Goal: Find specific page/section: Find specific page/section

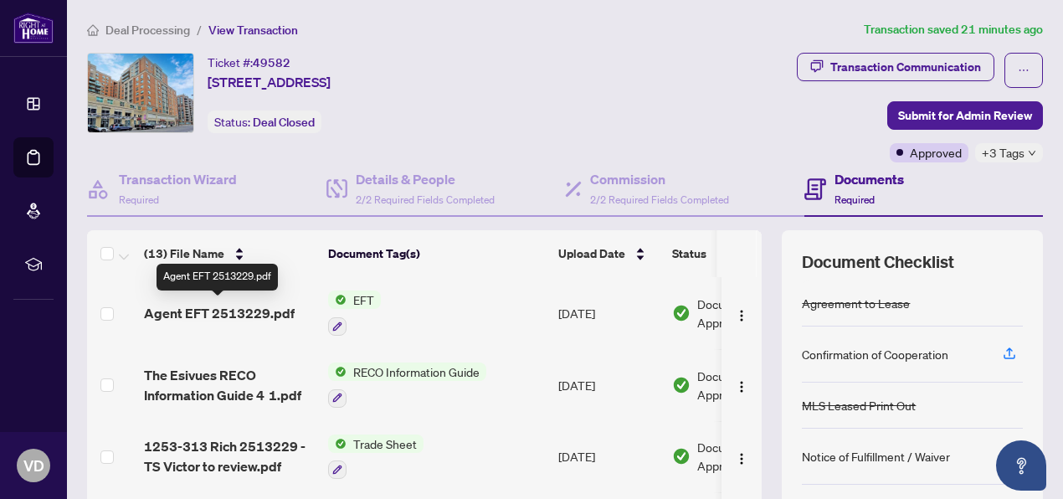
click at [265, 303] on span "Agent EFT 2513229.pdf" at bounding box center [219, 313] width 151 height 20
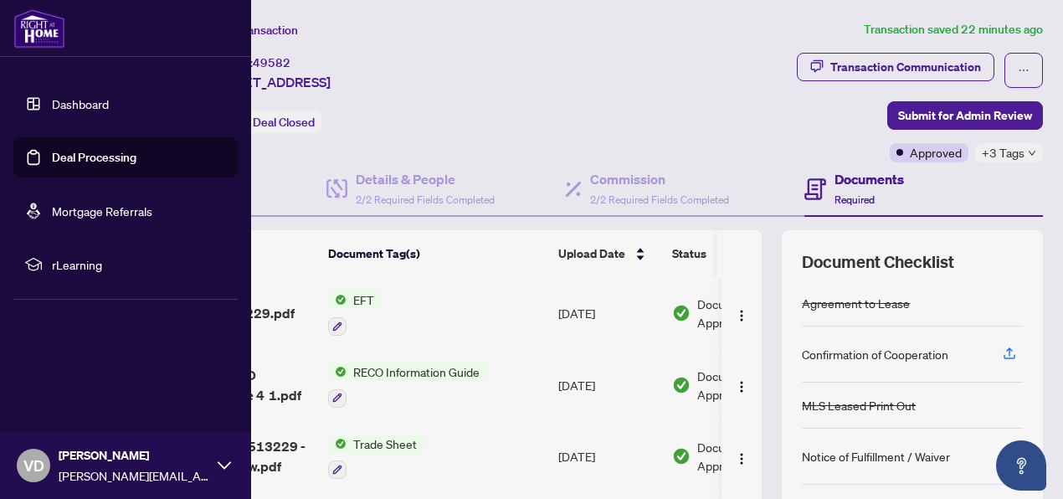
click at [77, 101] on link "Dashboard" at bounding box center [80, 103] width 57 height 15
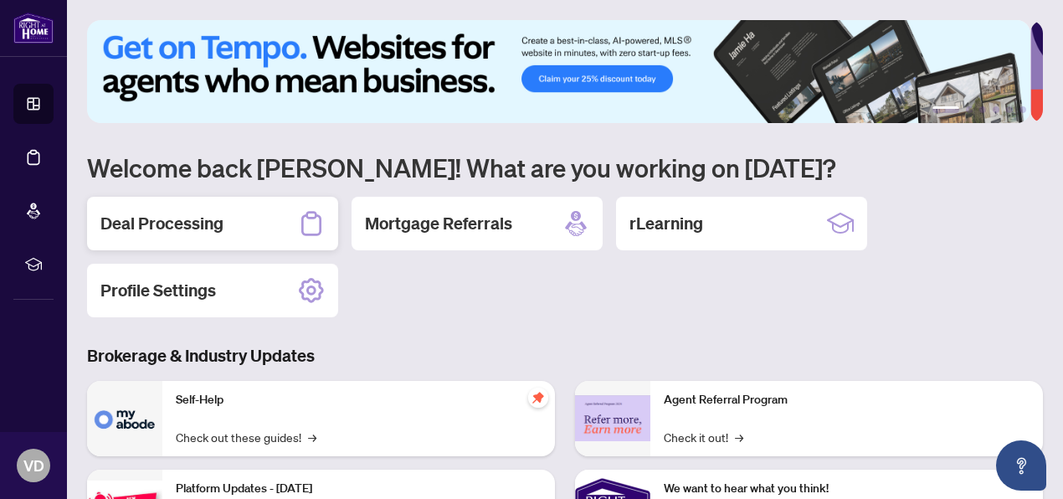
click at [193, 232] on h2 "Deal Processing" at bounding box center [161, 223] width 123 height 23
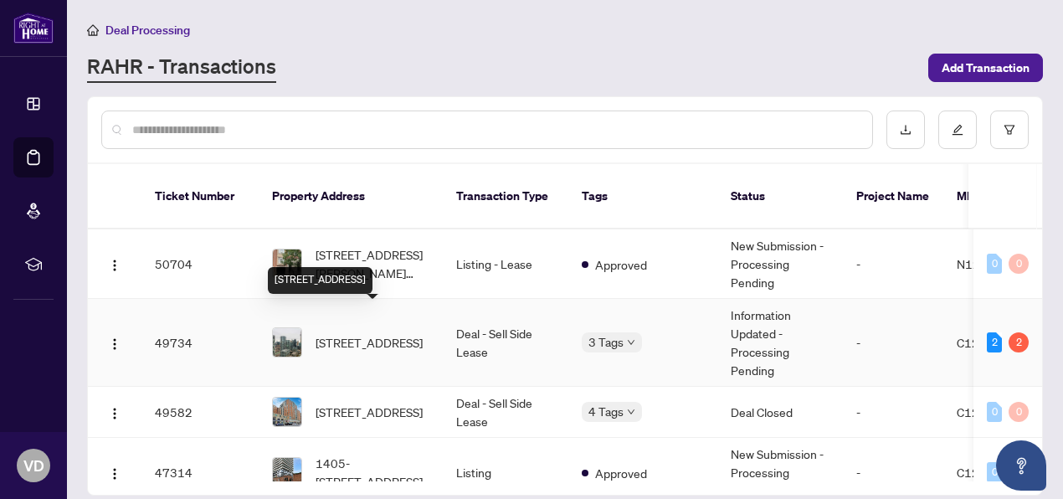
click at [363, 333] on span "606-85 Queens Wharf Rd, Toronto, Ontario M5V 0J9, Canada" at bounding box center [369, 342] width 107 height 18
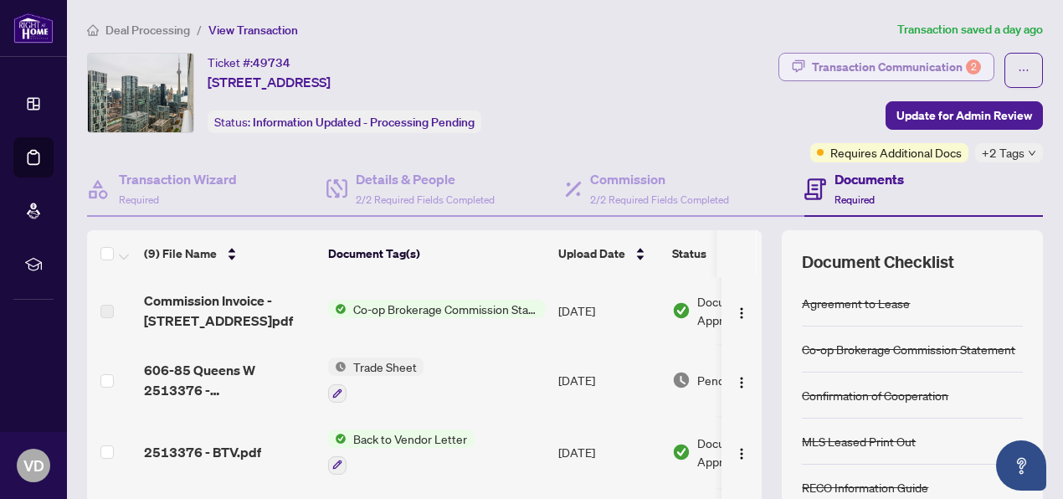
click at [881, 62] on div "Transaction Communication 2" at bounding box center [896, 67] width 169 height 27
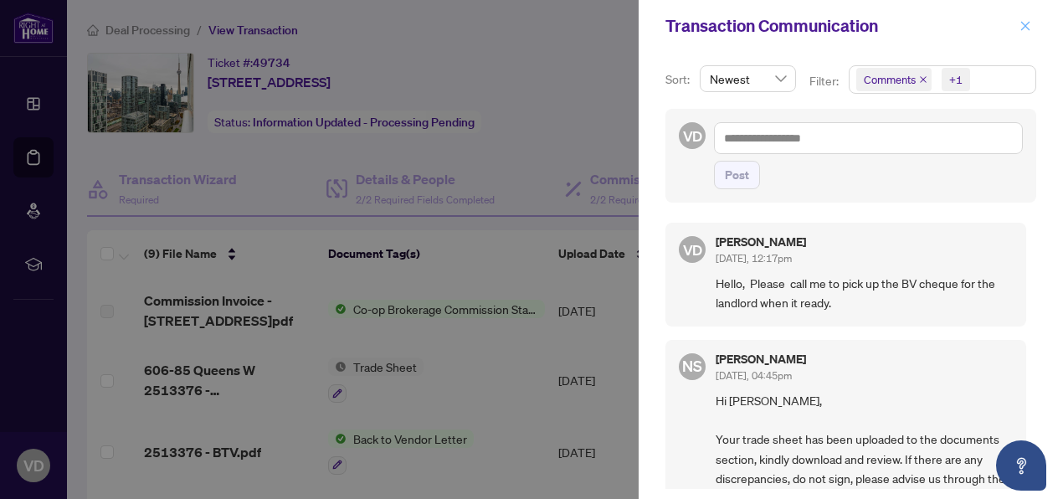
click at [1028, 24] on icon "close" at bounding box center [1025, 25] width 9 height 9
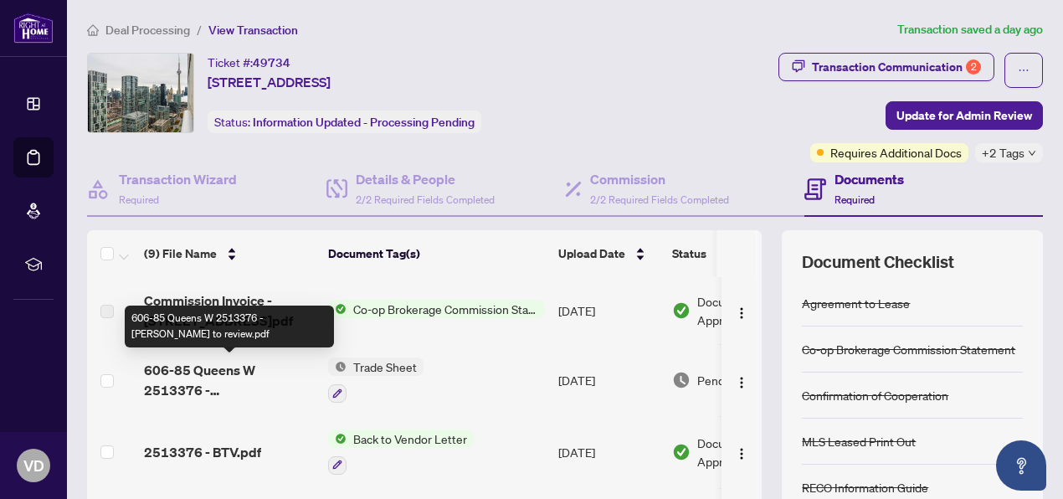
click at [241, 379] on span "606-85 Queens W 2513376 - TS Victor to review.pdf" at bounding box center [229, 380] width 171 height 40
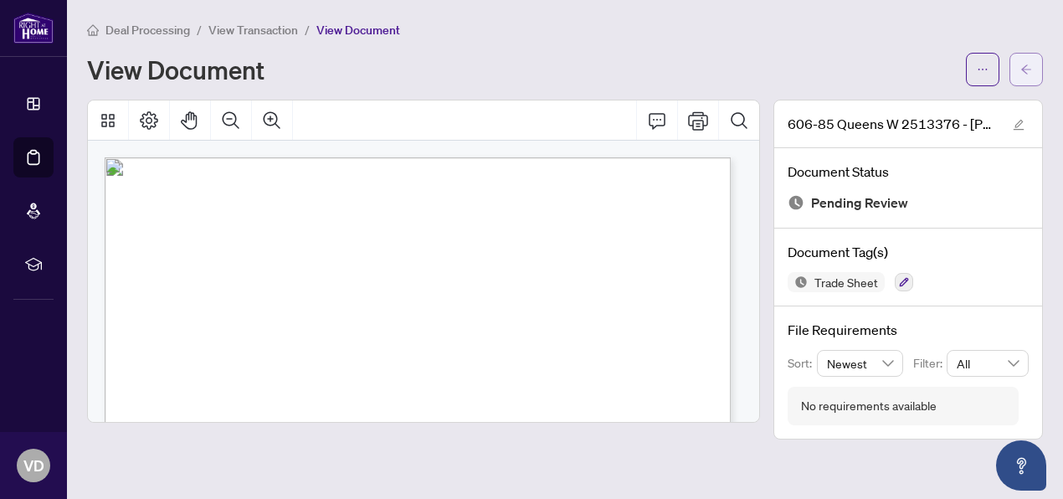
click at [1026, 67] on icon "arrow-left" at bounding box center [1027, 70] width 12 height 12
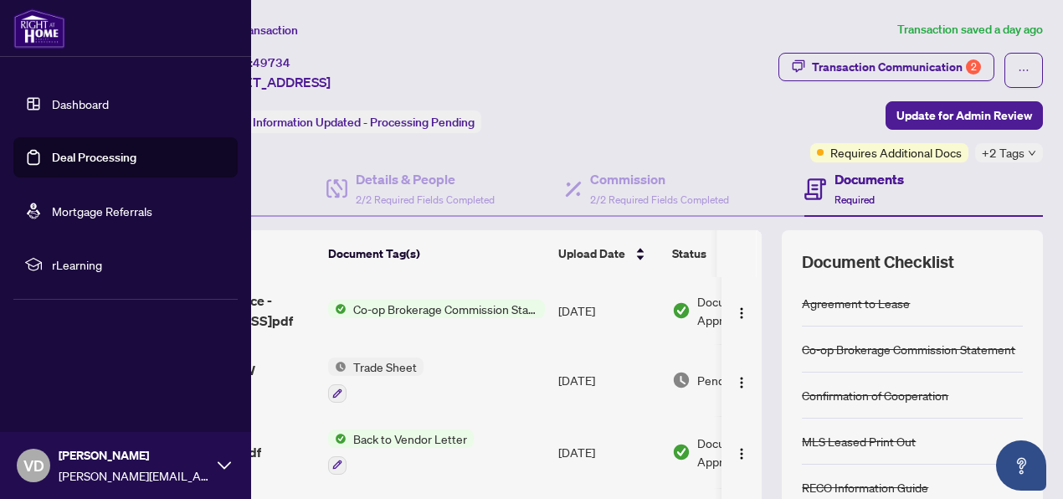
click at [85, 108] on link "Dashboard" at bounding box center [80, 103] width 57 height 15
click at [92, 104] on link "Dashboard" at bounding box center [80, 103] width 57 height 15
